Goal: Navigation & Orientation: Understand site structure

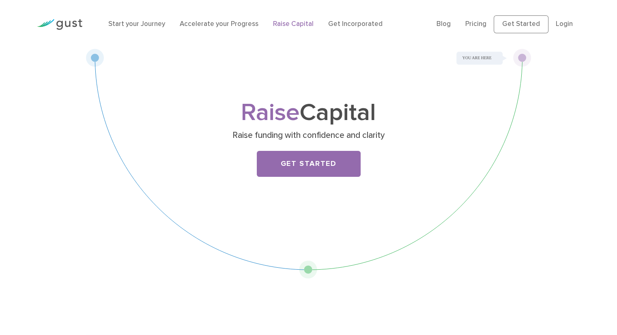
click at [295, 28] on link "Raise Capital" at bounding box center [293, 24] width 41 height 8
click at [353, 24] on link "Get Incorporated" at bounding box center [355, 24] width 54 height 8
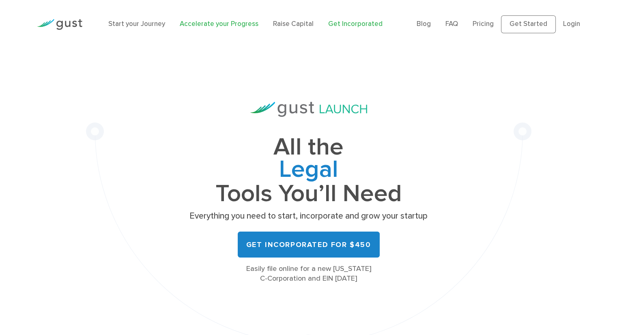
click at [224, 28] on link "Accelerate your Progress" at bounding box center [219, 24] width 79 height 8
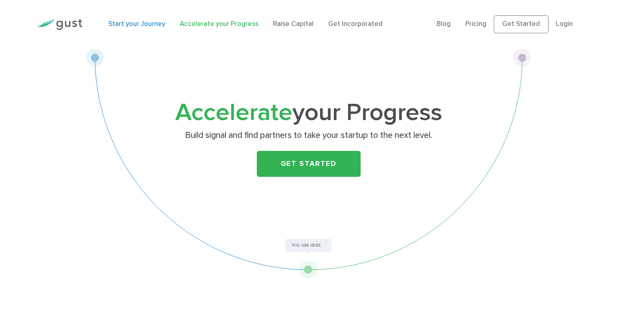
click at [138, 26] on link "Start your Journey" at bounding box center [136, 24] width 57 height 8
